Goal: Information Seeking & Learning: Learn about a topic

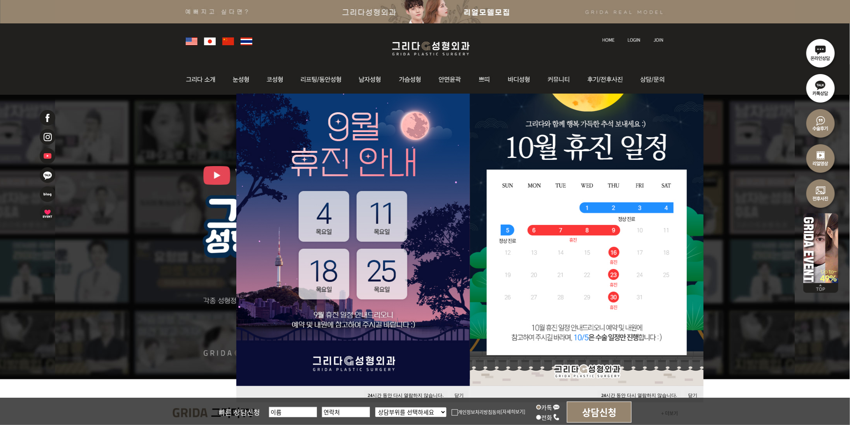
click at [422, 393] on button "24 시간 동안 다시 열람하지 않습니다." at bounding box center [406, 395] width 84 height 11
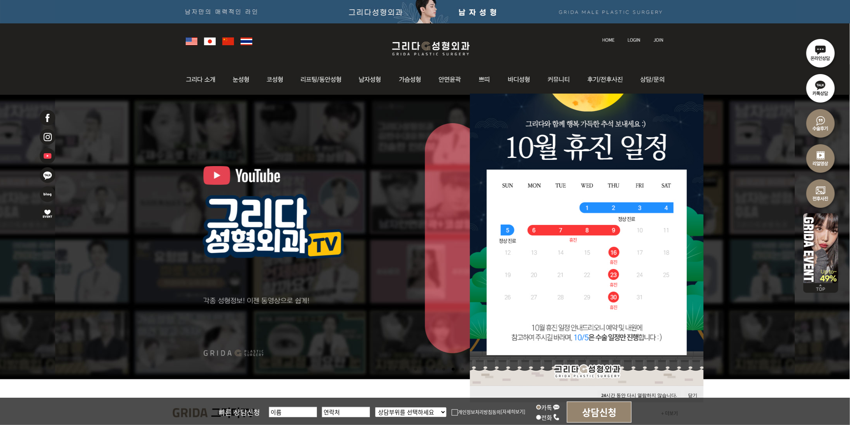
click at [629, 392] on button "24 시간 동안 다시 열람하지 않습니다." at bounding box center [640, 395] width 84 height 11
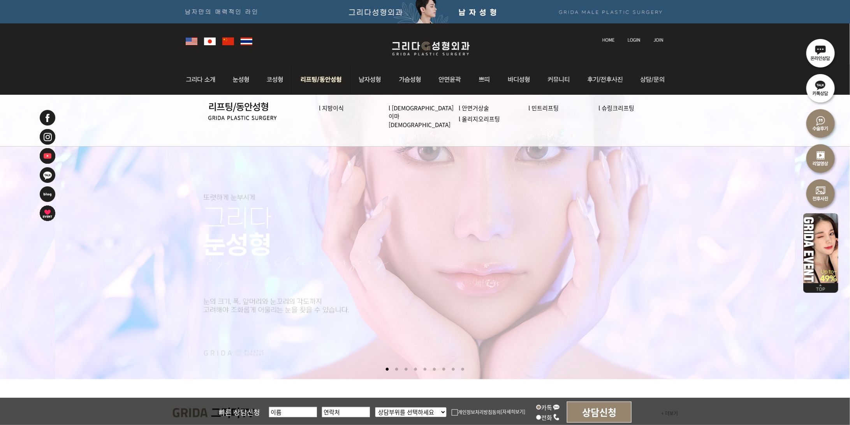
click at [464, 106] on link "l 안면거상술" at bounding box center [474, 108] width 30 height 8
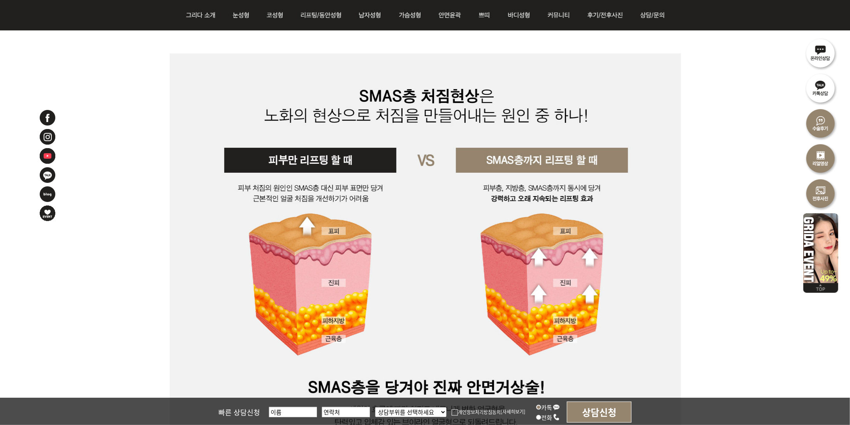
scroll to position [733, 0]
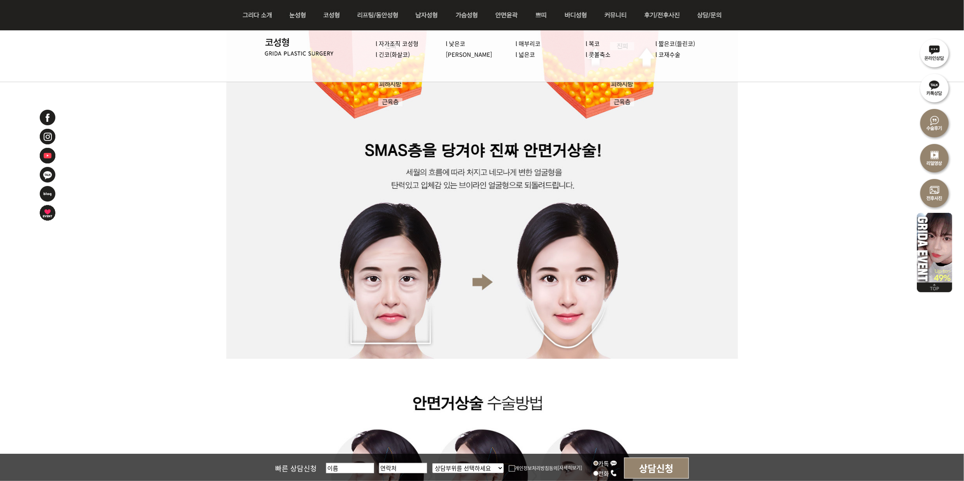
scroll to position [947, 0]
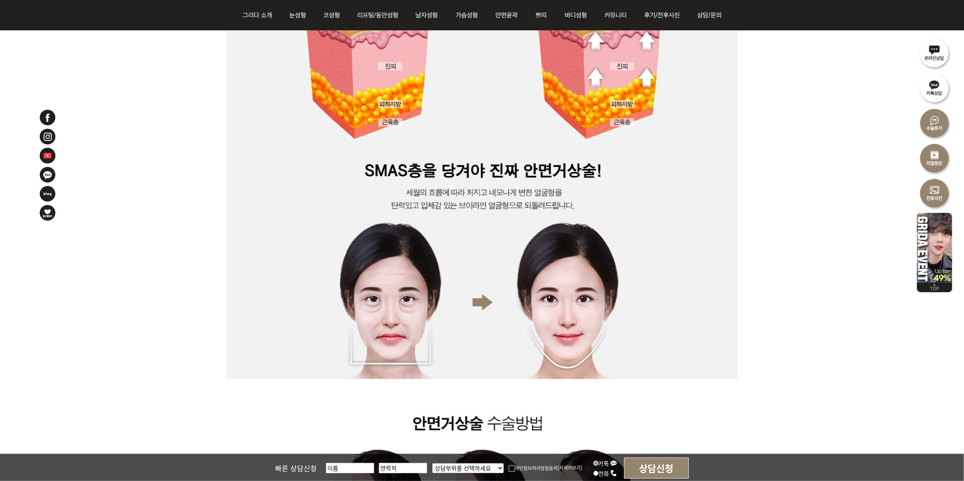
scroll to position [688, 0]
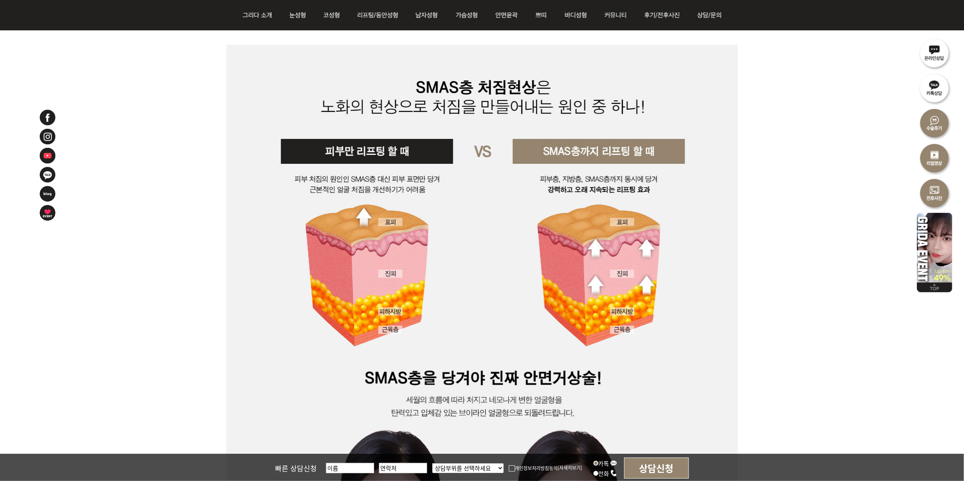
drag, startPoint x: 872, startPoint y: 307, endPoint x: 839, endPoint y: 312, distance: 33.1
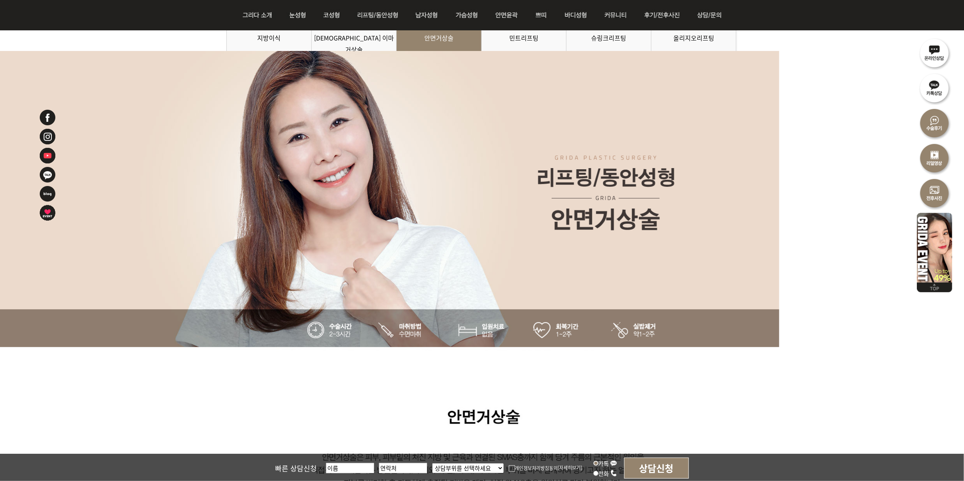
scroll to position [168, 0]
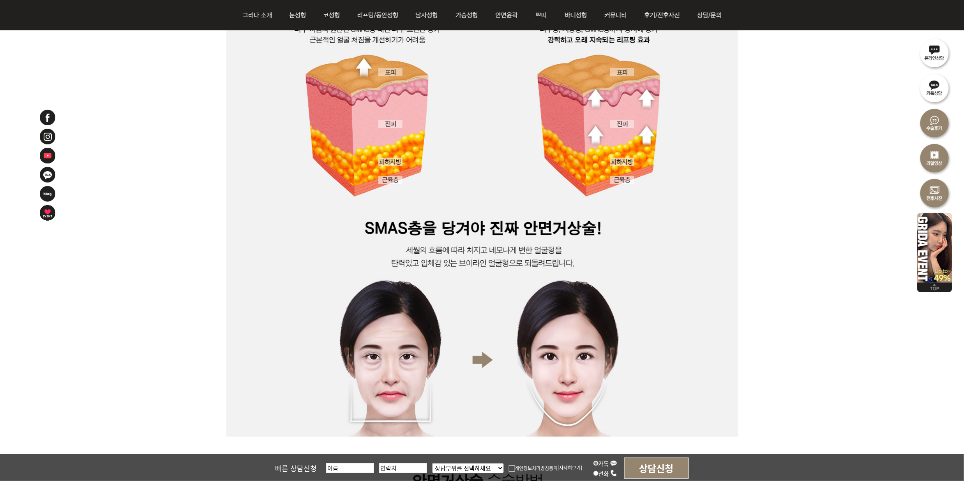
scroll to position [843, 0]
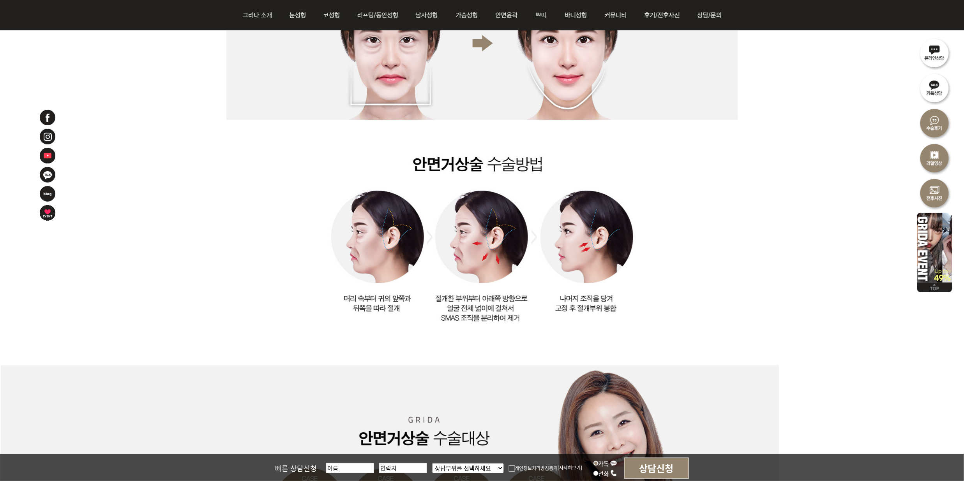
scroll to position [1155, 0]
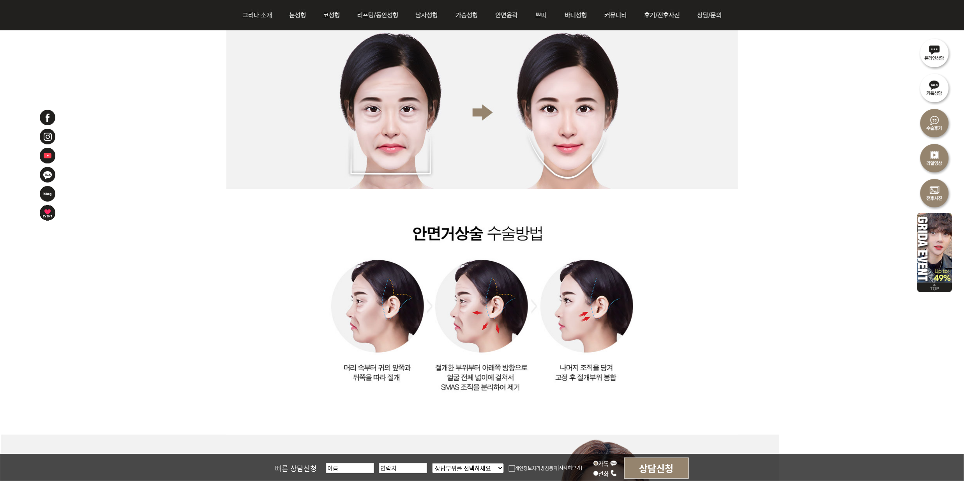
scroll to position [999, 0]
